Goal: Transaction & Acquisition: Obtain resource

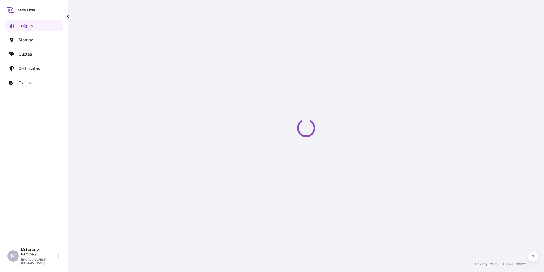
select select "2025"
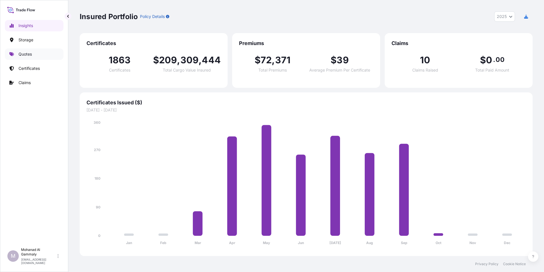
click at [24, 55] on p "Quotes" at bounding box center [25, 54] width 13 height 6
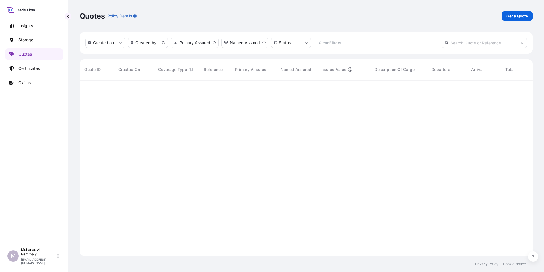
scroll to position [175, 449]
click at [510, 17] on p "Get a Quote" at bounding box center [518, 16] width 22 height 6
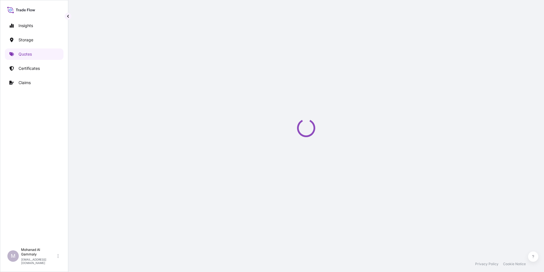
select select "Water"
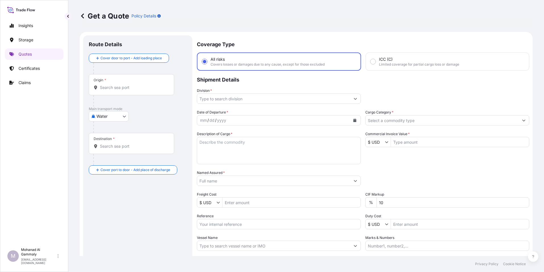
scroll to position [9, 0]
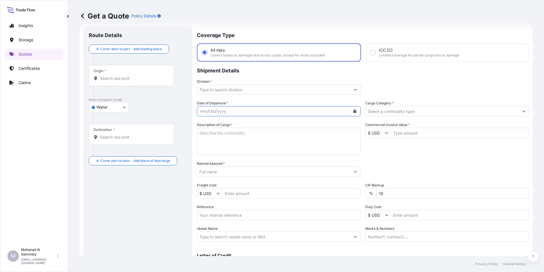
click at [353, 110] on icon "Calendar" at bounding box center [354, 110] width 3 height 3
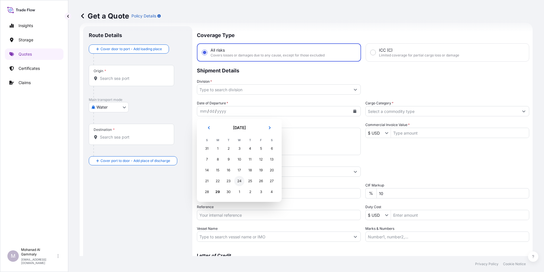
click at [239, 180] on div "24" at bounding box center [239, 181] width 10 height 10
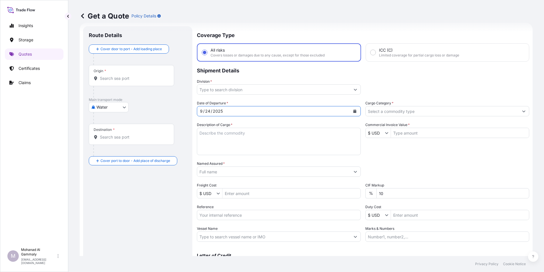
click at [119, 80] on input "Origin *" at bounding box center [133, 78] width 67 height 6
click at [131, 72] on div "Origin *" at bounding box center [131, 75] width 85 height 21
click at [131, 75] on input "Origin * Please select an origin" at bounding box center [133, 78] width 67 height 6
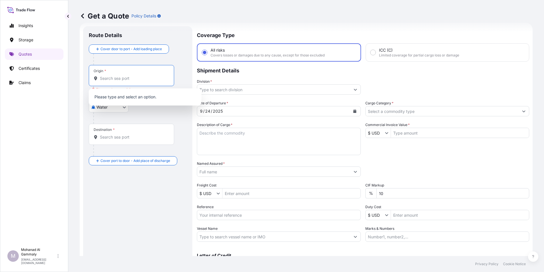
paste input "[GEOGRAPHIC_DATA]"
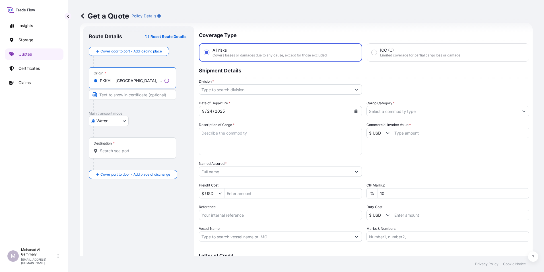
type input "PKKHI - [GEOGRAPHIC_DATA], [GEOGRAPHIC_DATA]"
click at [112, 147] on div "Destination *" at bounding box center [132, 147] width 87 height 21
click at [112, 148] on input "Destination *" at bounding box center [134, 151] width 69 height 6
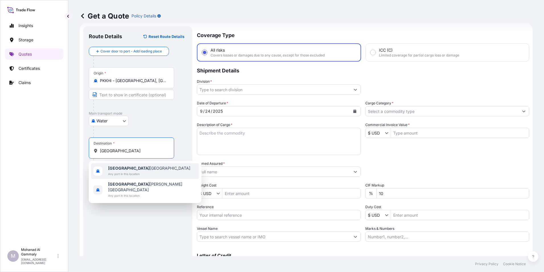
click at [113, 167] on b "[GEOGRAPHIC_DATA]" at bounding box center [129, 167] width 42 height 5
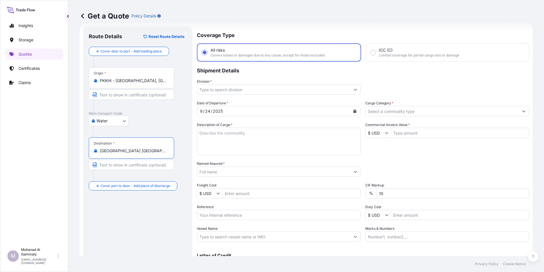
type input "[GEOGRAPHIC_DATA] [GEOGRAPHIC_DATA]"
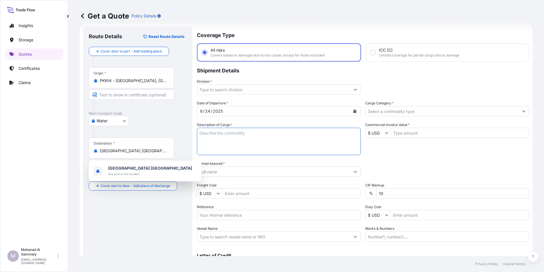
click at [233, 134] on textarea "Description of Cargo *" at bounding box center [279, 141] width 164 height 27
paste textarea "SUPER BASMATI RICE"
type textarea "SUPER BASMATI RICE"
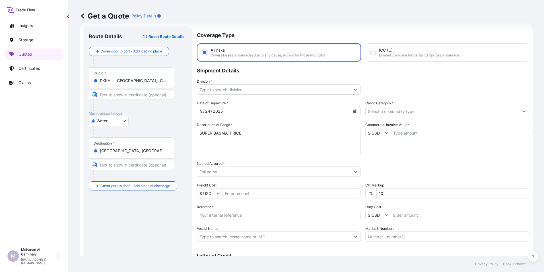
click at [242, 159] on div "Date of Departure * [DATE] Cargo Category * Description of Cargo * SUPER BASMAT…" at bounding box center [363, 170] width 332 height 141
click at [403, 132] on input "Commercial Invoice Value *" at bounding box center [460, 133] width 138 height 10
type input "28,831"
click at [211, 213] on input "Reference" at bounding box center [279, 215] width 164 height 10
paste input "PO # F-12137166"
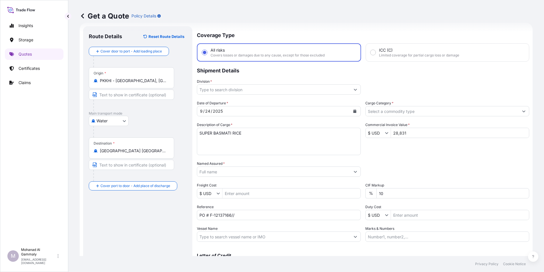
click at [246, 214] on input "PO # F-12137166//" at bounding box center [279, 215] width 164 height 10
paste input "3315244125"
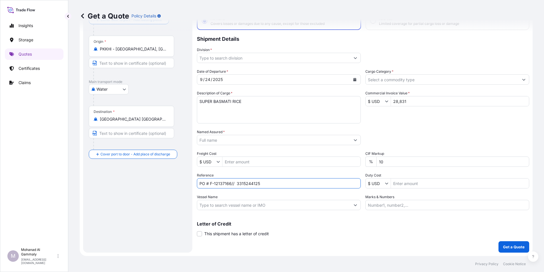
type input "PO # F-12137166// 3315244125"
click at [383, 159] on input "10" at bounding box center [453, 161] width 153 height 10
type input "1"
type input "0"
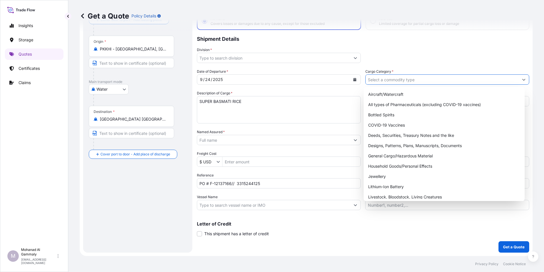
click at [396, 80] on input "Cargo Category *" at bounding box center [442, 79] width 153 height 10
click at [384, 156] on div "General Cargo/Hazardous Material" at bounding box center [444, 156] width 157 height 10
type input "General Cargo/Hazardous Material"
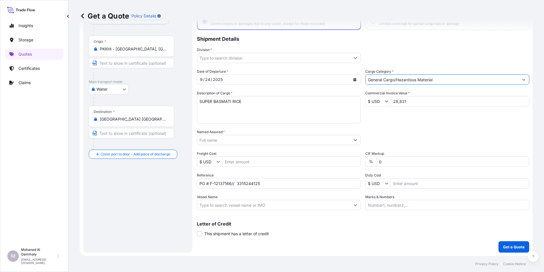
scroll to position [12, 0]
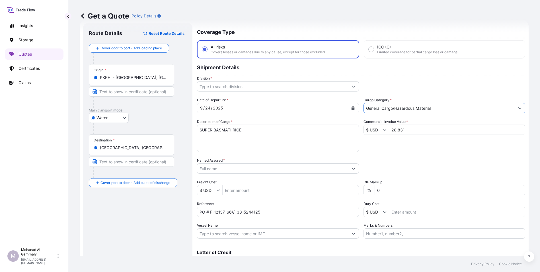
click at [253, 168] on input "Named Assured *" at bounding box center [272, 168] width 151 height 10
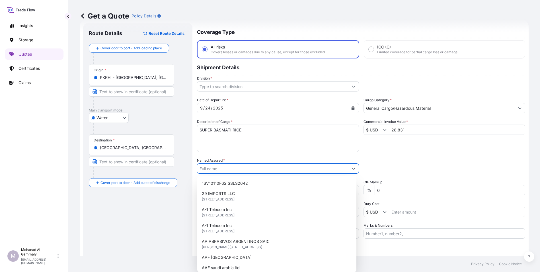
click at [209, 166] on input "Named Assured *" at bounding box center [272, 168] width 151 height 10
paste input "CATRION CATERING HOLDING COMPANY"
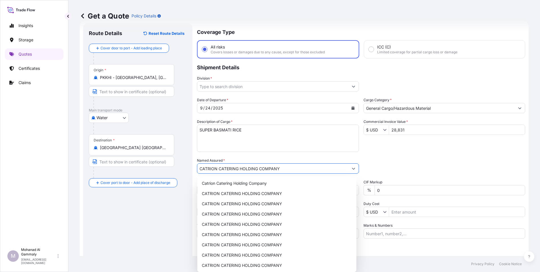
type input "CATRION CATERING HOLDING COMPANY"
click at [395, 159] on div "Packing Category Type to search a container mode Please select a primary mode o…" at bounding box center [445, 165] width 162 height 16
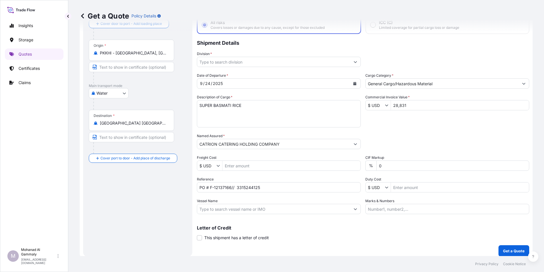
scroll to position [41, 0]
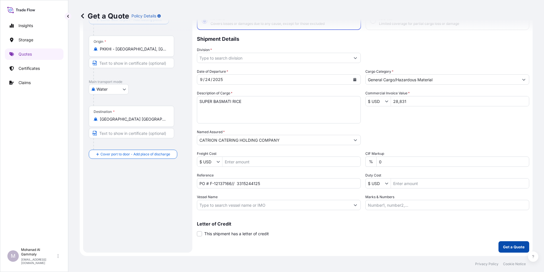
click at [505, 246] on p "Get a Quote" at bounding box center [514, 247] width 22 height 6
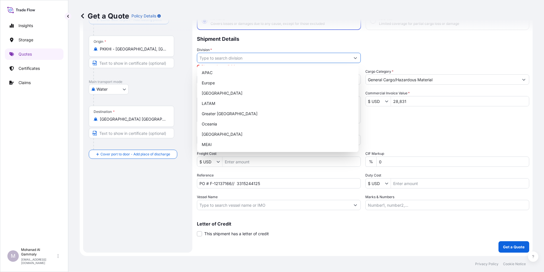
click at [238, 57] on input "Division *" at bounding box center [273, 58] width 153 height 10
click at [215, 81] on div "Europe" at bounding box center [278, 83] width 157 height 10
type input "Europe"
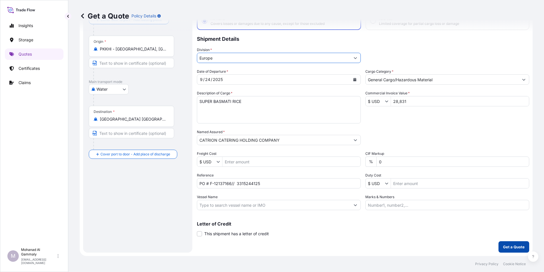
click at [499, 247] on button "Get a Quote" at bounding box center [514, 246] width 31 height 11
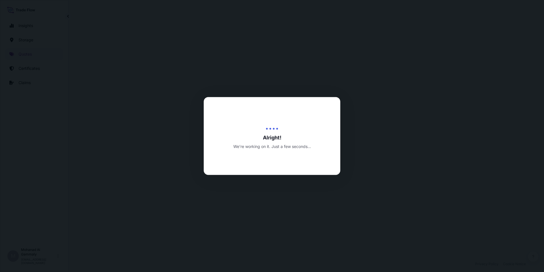
select select "Water"
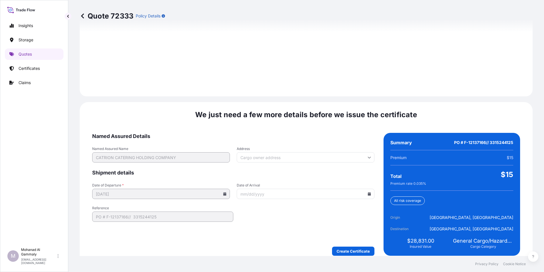
scroll to position [802, 0]
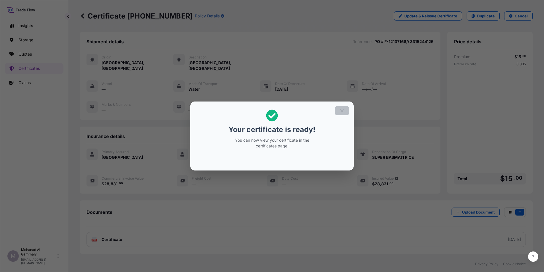
click at [343, 110] on icon "button" at bounding box center [342, 110] width 5 height 5
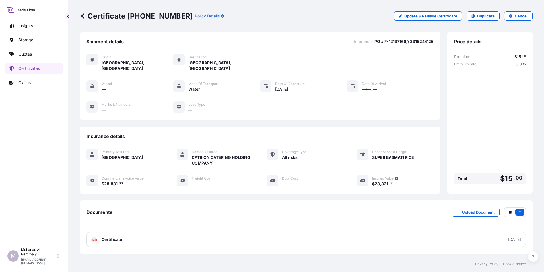
scroll to position [28, 0]
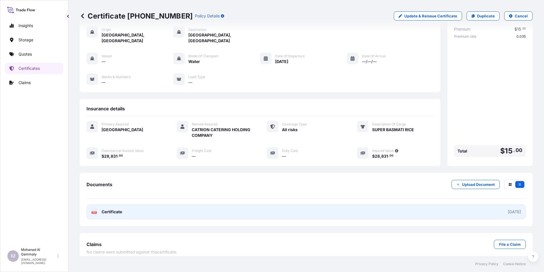
click at [508, 209] on div "[DATE]" at bounding box center [514, 212] width 13 height 6
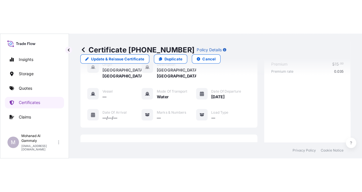
scroll to position [26, 0]
